Goal: Transaction & Acquisition: Purchase product/service

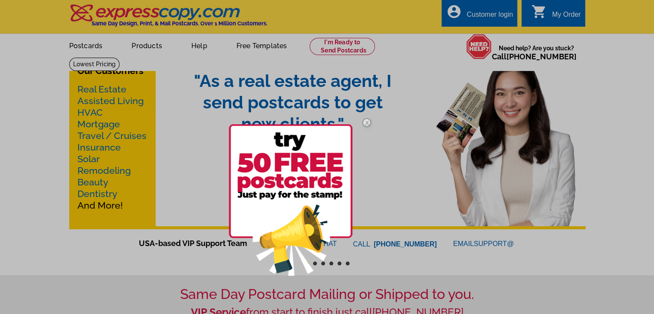
click at [368, 123] on img at bounding box center [366, 122] width 25 height 25
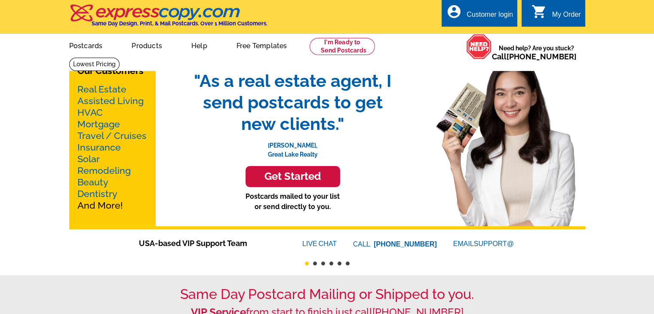
click at [504, 9] on div "account_circle Customer login" at bounding box center [479, 13] width 76 height 27
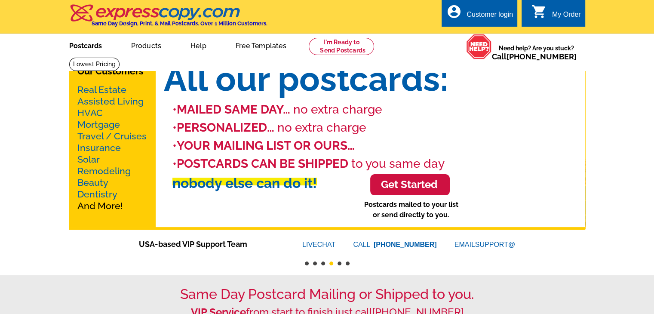
click at [91, 48] on link "Postcards" at bounding box center [85, 45] width 60 height 20
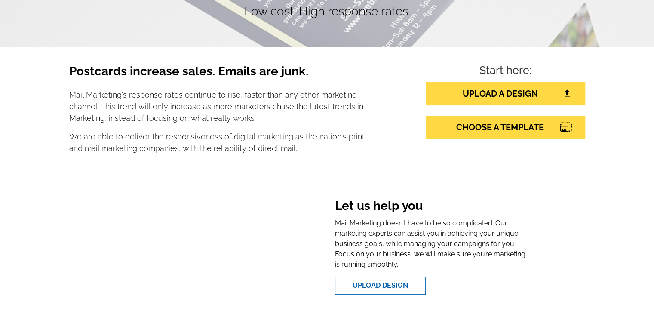
scroll to position [104, 0]
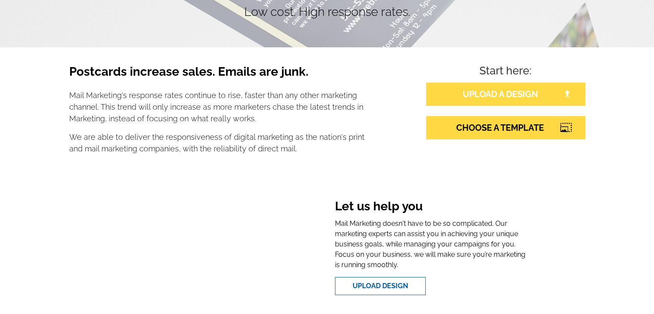
click at [528, 98] on link "UPLOAD A DESIGN" at bounding box center [505, 94] width 159 height 23
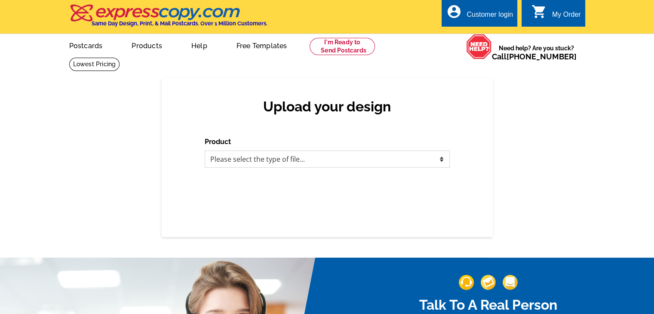
click at [251, 159] on select "Please select the type of file... Postcards Business Cards Letters and flyers G…" at bounding box center [327, 158] width 245 height 17
select select "1"
click at [205, 151] on select "Please select the type of file... Postcards Business Cards Letters and flyers G…" at bounding box center [327, 158] width 245 height 17
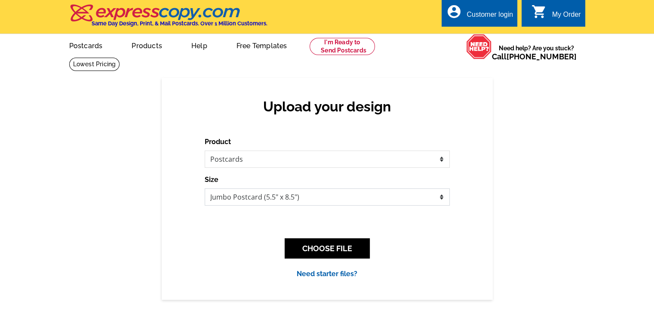
click at [265, 196] on select "Jumbo Postcard (5.5" x 8.5") Regular Postcard (4.25" x 5.6") Panoramic Postcard…" at bounding box center [327, 196] width 245 height 17
select select "3"
click at [205, 189] on select "Jumbo Postcard (5.5" x 8.5") Regular Postcard (4.25" x 5.6") Panoramic Postcard…" at bounding box center [327, 196] width 245 height 17
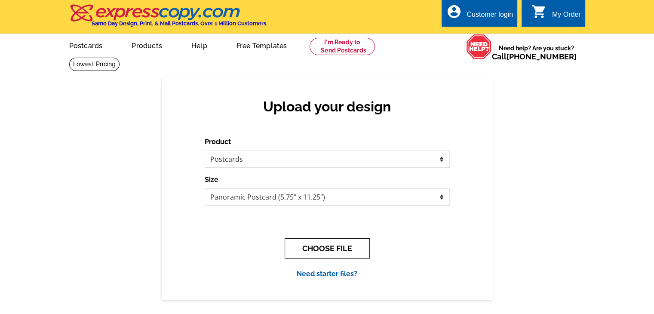
click at [327, 249] on button "CHOOSE FILE" at bounding box center [326, 248] width 85 height 20
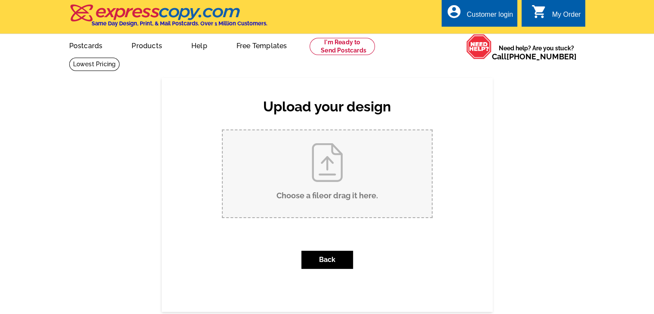
click at [329, 193] on input "Choose a file or drag it here ." at bounding box center [327, 173] width 209 height 87
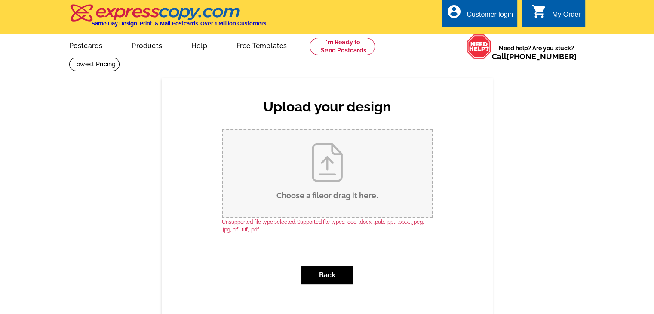
click at [293, 170] on input "Choose a file or drag it here ." at bounding box center [327, 173] width 209 height 87
type input "C:\fakepath\4.jpg"
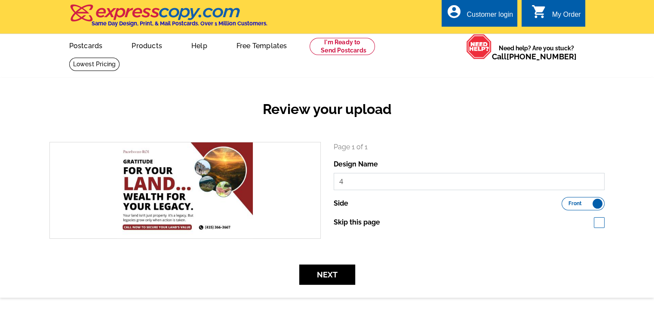
click at [426, 184] on input "4" at bounding box center [468, 181] width 271 height 17
type input "Seasoned Front"
click at [346, 276] on button "Next" at bounding box center [327, 274] width 56 height 20
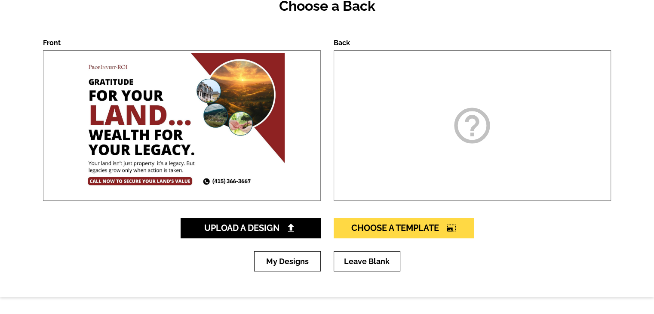
scroll to position [103, 0]
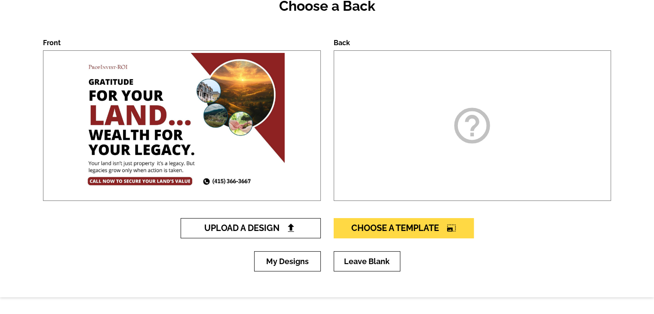
click at [284, 226] on span "Upload A Design" at bounding box center [250, 228] width 92 height 10
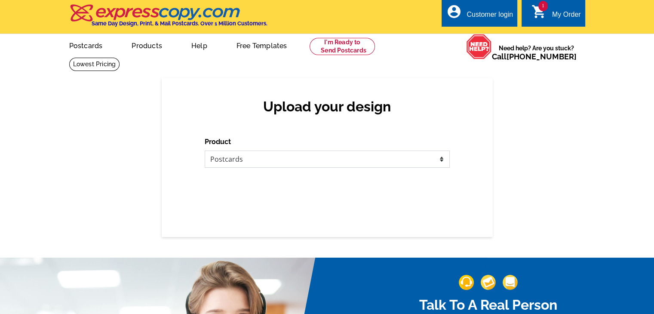
click at [324, 159] on select "Please select the type of file... Postcards Business Cards Letters and flyers G…" at bounding box center [327, 158] width 245 height 17
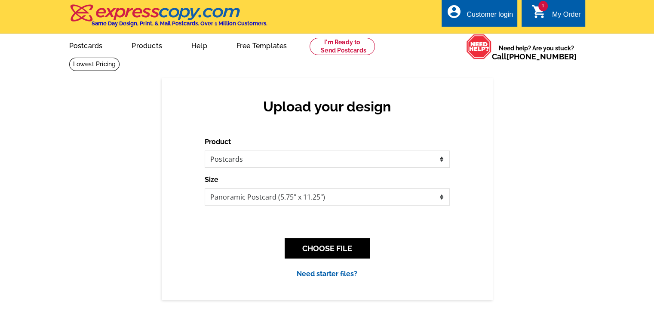
click at [303, 126] on div "Upload your design Product Please select the type of file... Postcards Business…" at bounding box center [327, 188] width 331 height 221
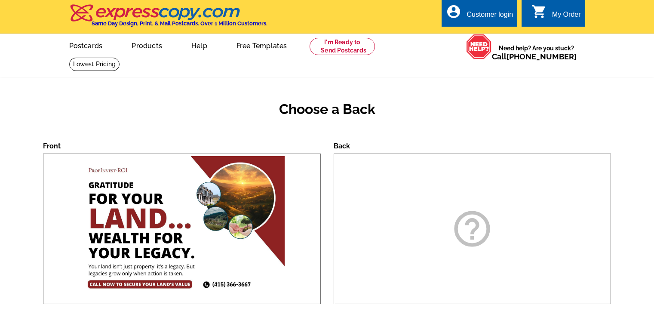
scroll to position [103, 0]
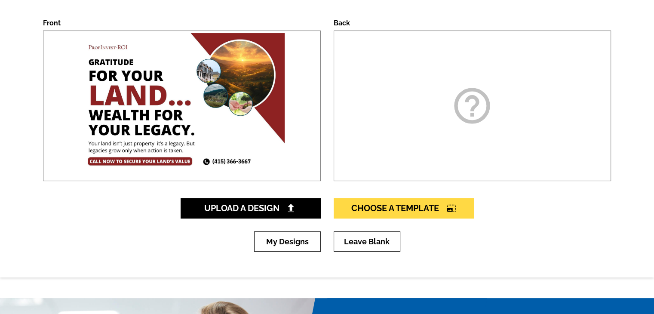
scroll to position [121, 0]
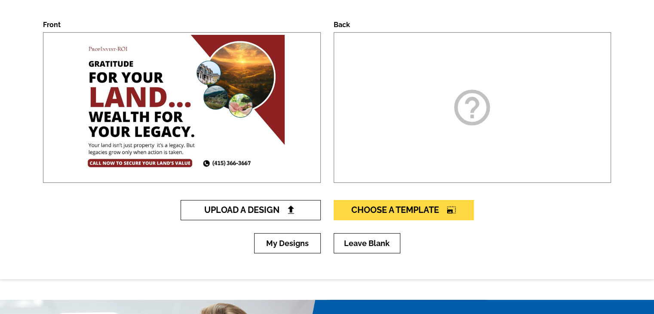
click at [292, 211] on img at bounding box center [290, 209] width 9 height 9
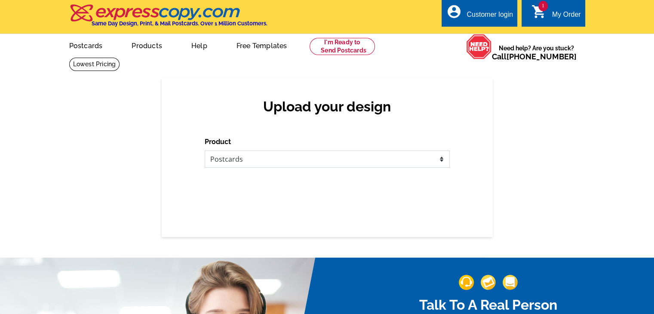
click at [304, 161] on select "Please select the type of file... Postcards Business Cards Letters and flyers G…" at bounding box center [327, 158] width 245 height 17
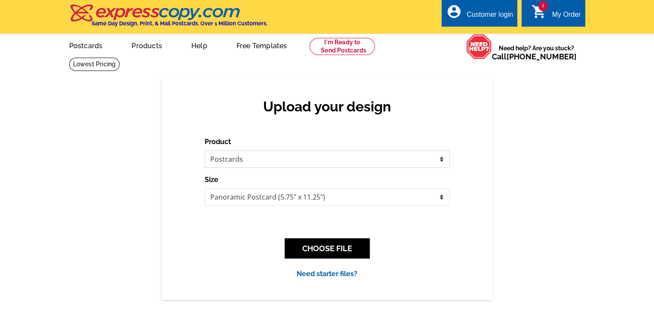
click at [205, 151] on select "Please select the type of file... Postcards Business Cards Letters and flyers G…" at bounding box center [327, 158] width 245 height 17
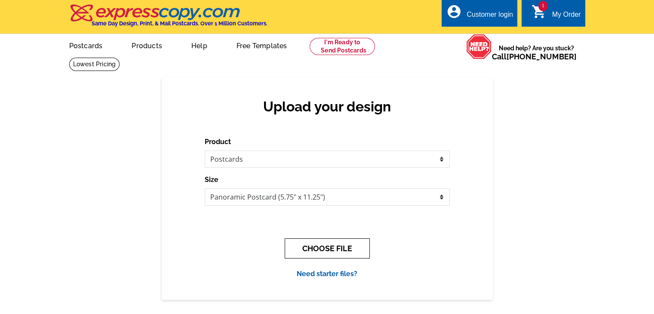
click at [323, 249] on button "CHOOSE FILE" at bounding box center [326, 248] width 85 height 20
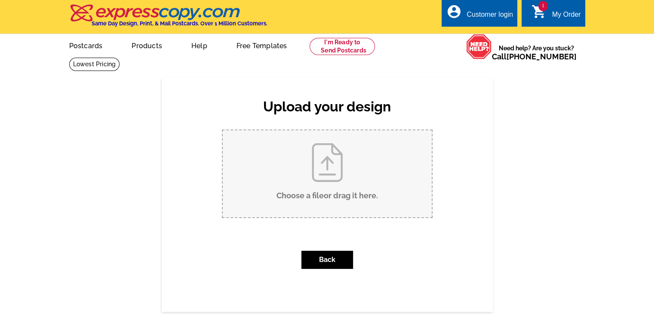
click at [328, 200] on input "Choose a file or drag it here ." at bounding box center [327, 173] width 209 height 87
type input "C:\fakepath\Back.jpg"
